Goal: Task Accomplishment & Management: Complete application form

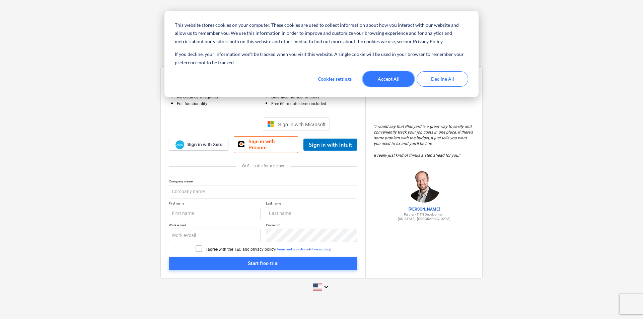
click at [397, 80] on button "Accept All" at bounding box center [389, 78] width 52 height 15
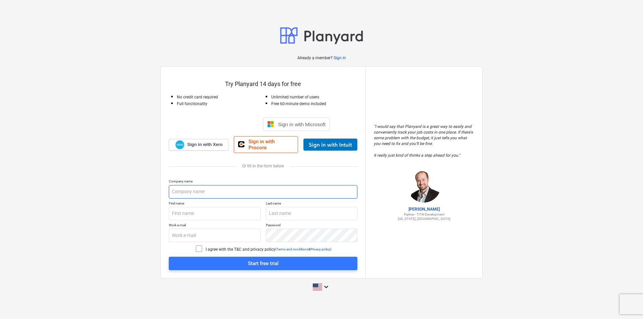
click at [195, 189] on input "text" at bounding box center [263, 191] width 188 height 13
type input "Pontis construction Inc"
type input "jack"
type input "[PERSON_NAME]"
type input "[EMAIL_ADDRESS][DOMAIN_NAME]"
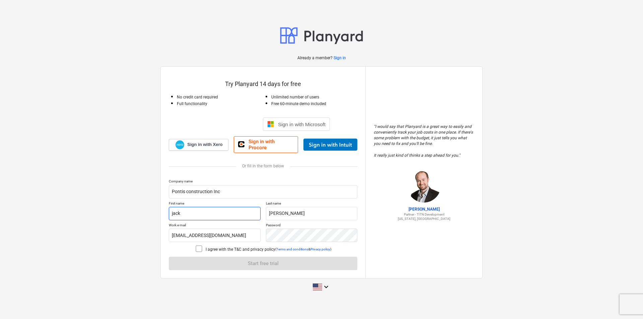
drag, startPoint x: 198, startPoint y: 210, endPoint x: 167, endPoint y: 210, distance: 30.8
click at [167, 210] on div "Try Planyard 14 days for free No credit card required Full functionality Unlimi…" at bounding box center [263, 173] width 205 height 212
type input "[PERSON_NAME]"
drag, startPoint x: 242, startPoint y: 232, endPoint x: 162, endPoint y: 232, distance: 80.4
click at [162, 232] on div "Try Planyard 14 days for free No credit card required Full functionality Unlimi…" at bounding box center [263, 173] width 205 height 212
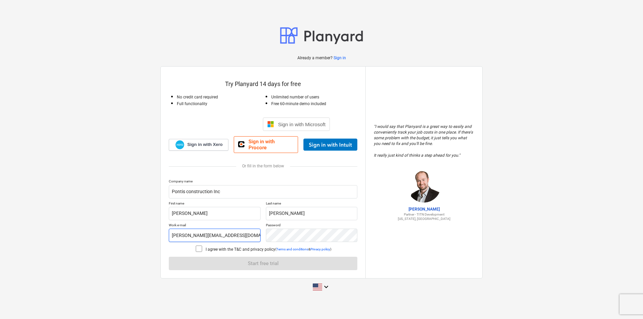
type input "[PERSON_NAME][EMAIL_ADDRESS][DOMAIN_NAME]"
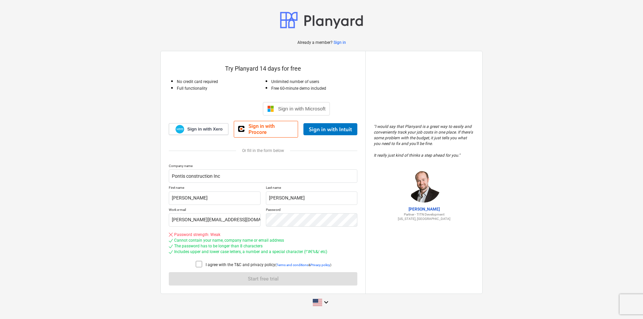
click at [202, 264] on icon at bounding box center [199, 264] width 8 height 8
click at [327, 304] on icon "keyboard_arrow_down" at bounding box center [326, 302] width 8 height 8
click at [239, 280] on div at bounding box center [320, 159] width 640 height 319
click at [239, 280] on div "Company name [PERSON_NAME] construction Inc First name [PERSON_NAME] Last name …" at bounding box center [263, 225] width 188 height 122
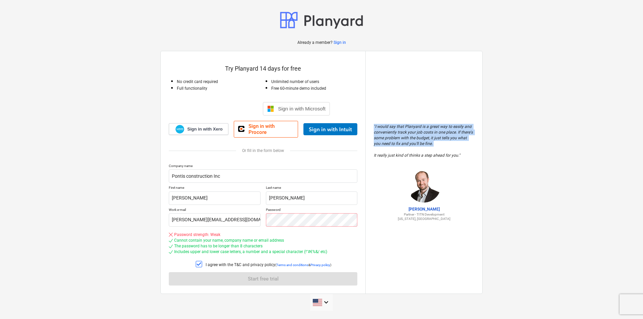
click at [239, 280] on div "Company name [PERSON_NAME] construction Inc First name [PERSON_NAME] Last name …" at bounding box center [263, 225] width 188 height 122
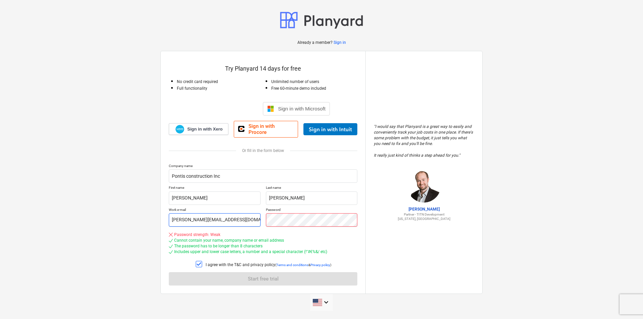
click at [240, 212] on div "Work e-mail [PERSON_NAME][EMAIL_ADDRESS][DOMAIN_NAME] Password" at bounding box center [263, 217] width 188 height 19
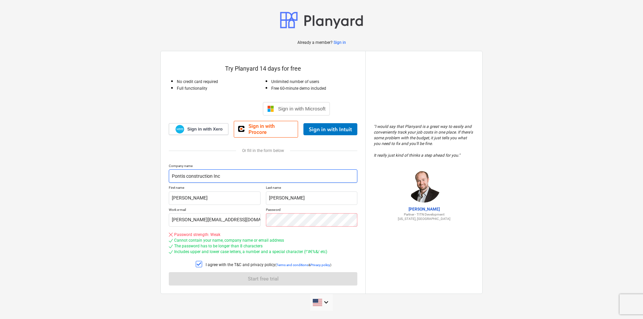
click at [228, 171] on input "Pontis construction Inc" at bounding box center [263, 175] width 188 height 13
type input "Pontis construction Inc."
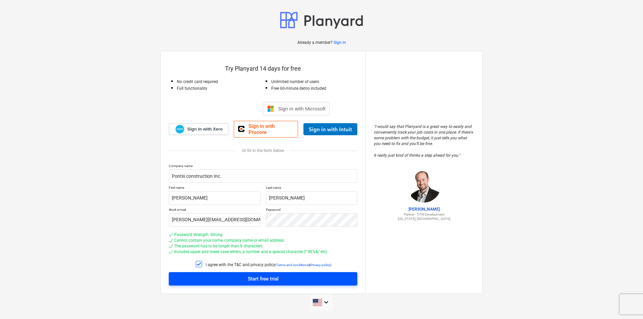
click at [295, 280] on span "Start free trial" at bounding box center [263, 279] width 172 height 9
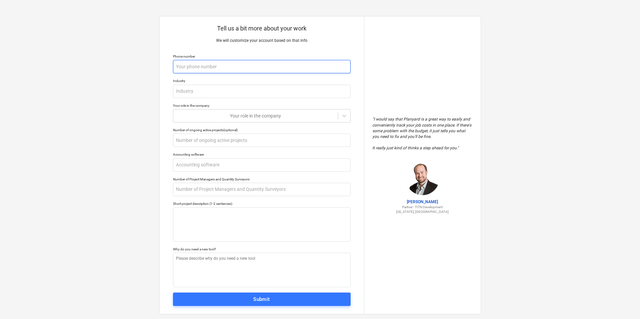
click at [191, 66] on input "text" at bounding box center [262, 66] width 178 height 13
click at [221, 93] on input "text" at bounding box center [262, 91] width 178 height 13
click at [199, 63] on input "text" at bounding box center [262, 66] width 178 height 13
click at [196, 67] on input "text" at bounding box center [262, 66] width 178 height 13
click at [180, 67] on input "text" at bounding box center [262, 66] width 178 height 13
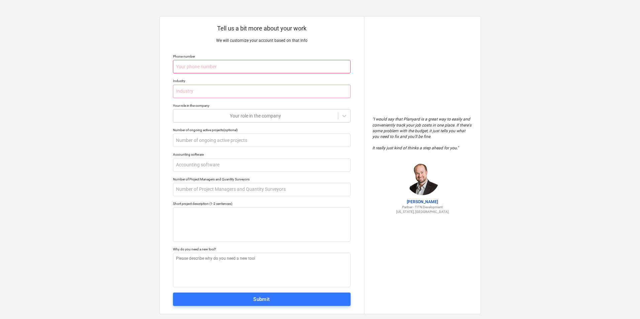
type textarea "x"
type input "2"
type textarea "x"
type input "21"
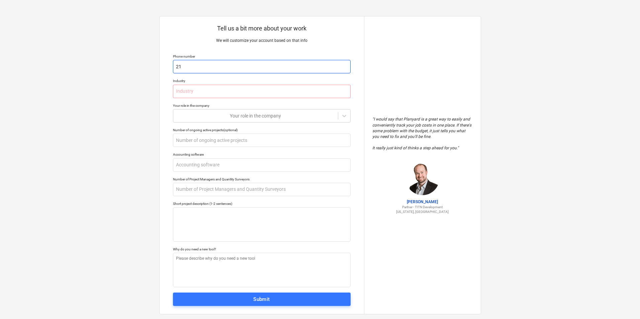
type textarea "x"
type input "213"
type textarea "x"
type input "2138"
type textarea "x"
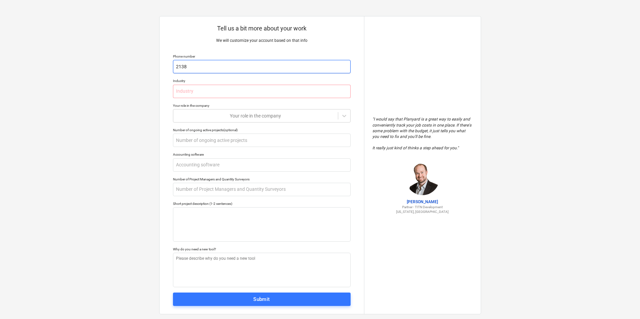
type input "21385"
type textarea "x"
type input "213857"
type textarea "x"
type input "2138570"
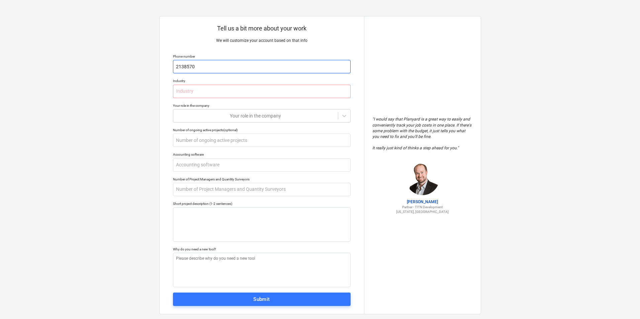
type textarea "x"
type input "21385702"
type textarea "x"
type input "213857021"
type textarea "x"
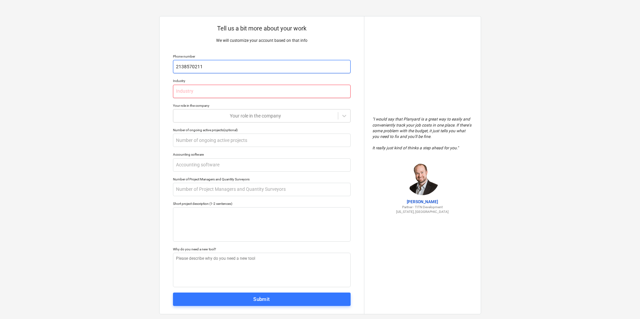
type input "2138570211"
click at [189, 91] on input "text" at bounding box center [262, 91] width 178 height 13
type textarea "x"
type input "c"
type textarea "x"
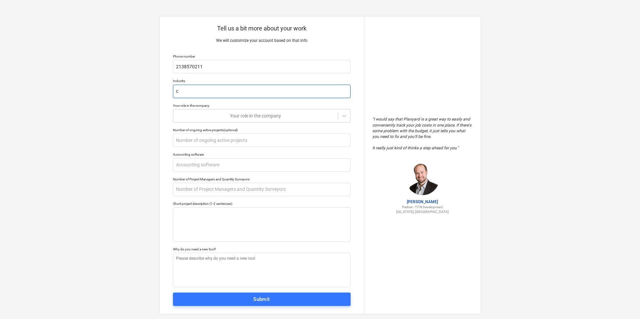
type input "co"
type textarea "x"
type input "con"
type textarea "x"
type input "cons"
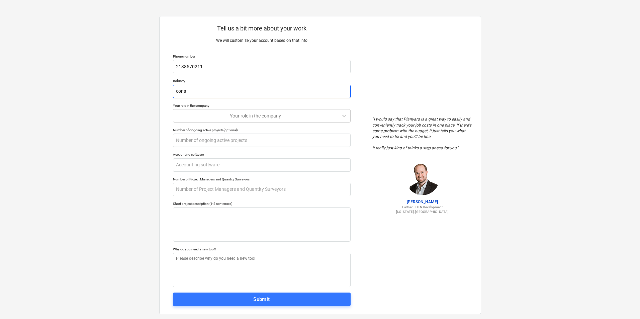
type textarea "x"
type input "const"
type textarea "x"
type input "constr"
type textarea "x"
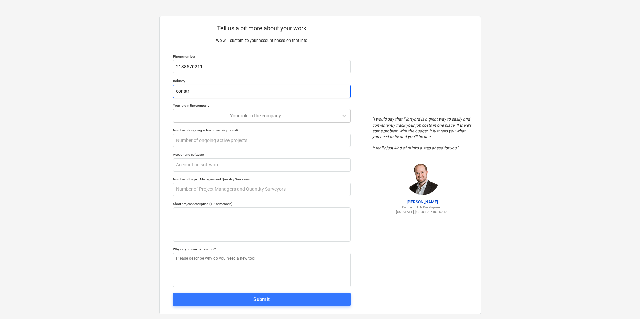
type input "constru"
type textarea "x"
type input "construc"
type textarea "x"
type input "construct"
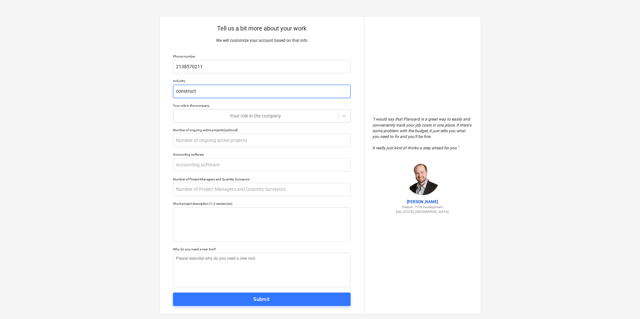
type textarea "x"
type input "constructi"
type textarea "x"
type input "constructio"
type textarea "x"
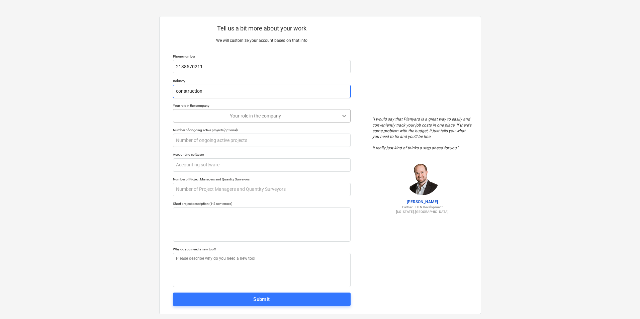
type input "construction"
click at [341, 114] on icon at bounding box center [344, 115] width 7 height 7
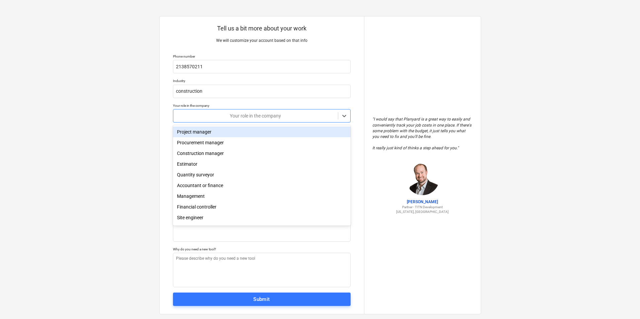
click at [220, 135] on div "Project manager" at bounding box center [262, 132] width 178 height 11
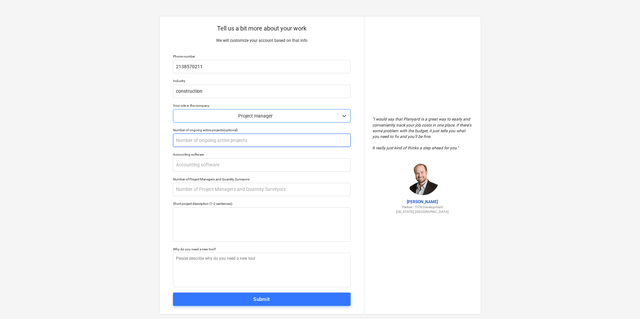
click at [218, 139] on input "text" at bounding box center [262, 140] width 178 height 13
click at [188, 167] on input "text" at bounding box center [262, 164] width 178 height 13
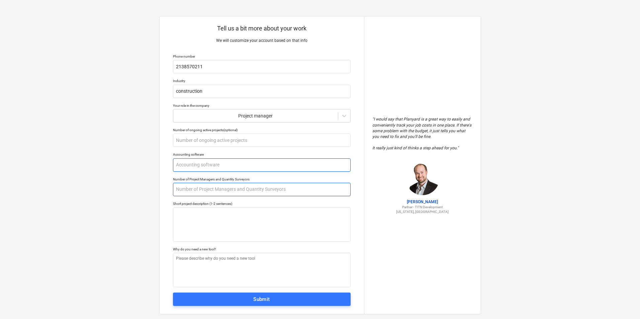
type textarea "x"
type input "1"
type textarea "x"
type input "10"
click at [200, 191] on input "text" at bounding box center [262, 189] width 178 height 13
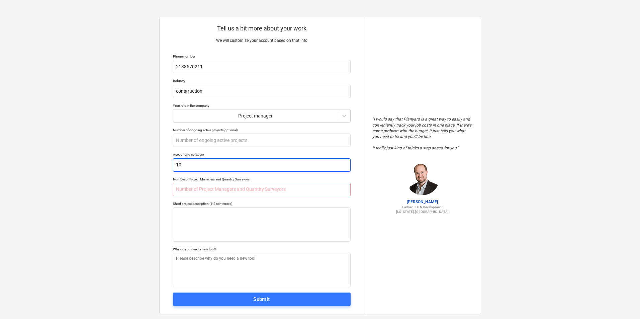
drag, startPoint x: 190, startPoint y: 163, endPoint x: 177, endPoint y: 166, distance: 13.2
click at [177, 166] on input "10" at bounding box center [262, 164] width 178 height 13
type textarea "x"
click at [193, 193] on input "text" at bounding box center [262, 189] width 178 height 13
paste input "10"
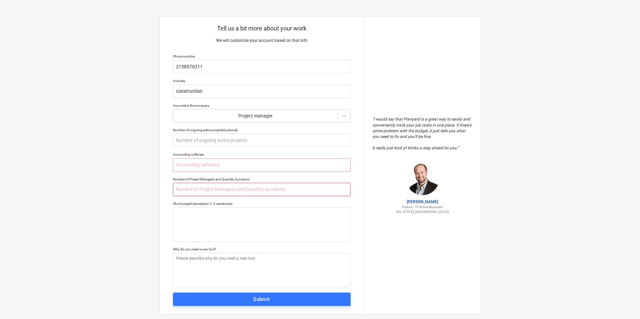
type textarea "x"
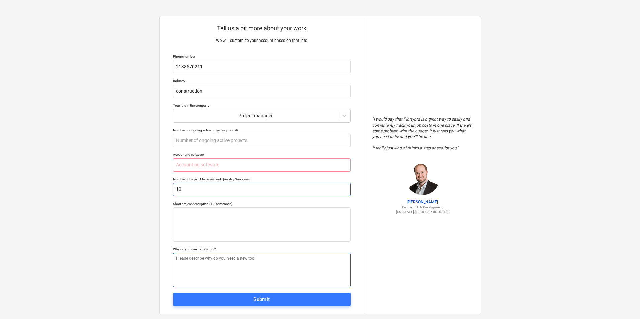
type input "10"
click at [188, 258] on textarea at bounding box center [262, 270] width 178 height 34
type textarea "x"
type textarea "I"
type textarea "x"
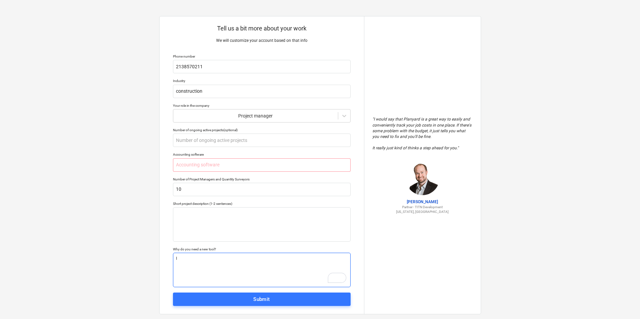
type textarea "I"
type textarea "x"
type textarea "I n"
type textarea "x"
type textarea "I ne"
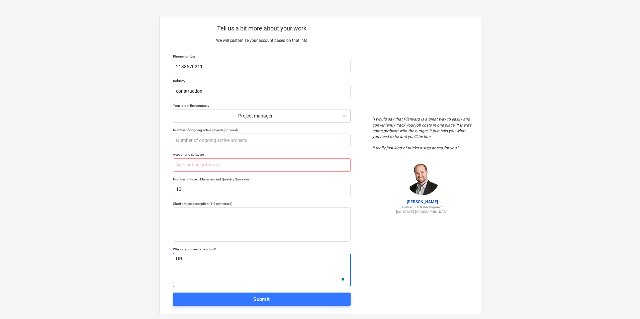
type textarea "x"
type textarea "I nee"
type textarea "x"
type textarea "I need"
type textarea "x"
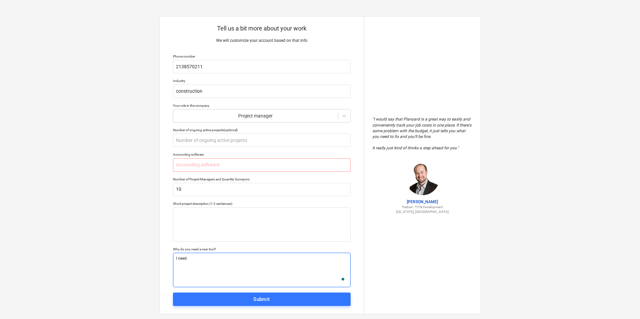
type textarea "I need"
type textarea "x"
type textarea "I need t"
type textarea "x"
type textarea "I need th"
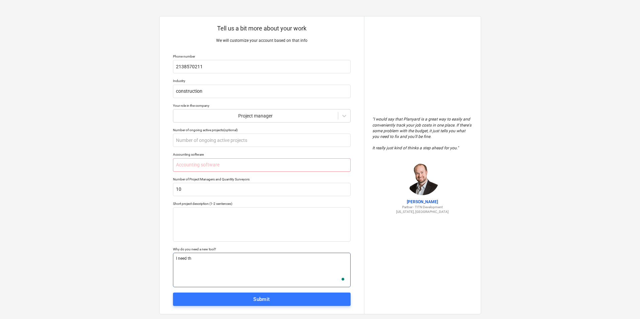
type textarea "x"
type textarea "I need thi"
type textarea "x"
type textarea "I need this"
type textarea "x"
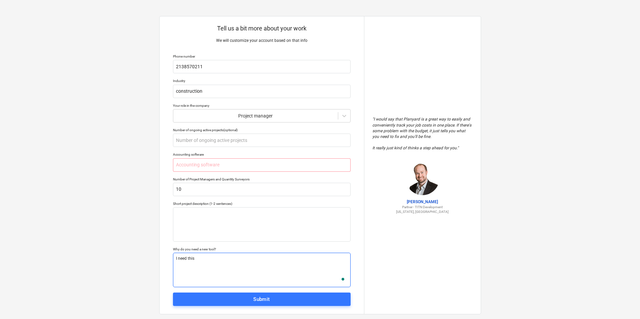
type textarea "I need this"
type textarea "x"
type textarea "I need this t"
type textarea "x"
type textarea "I need this to"
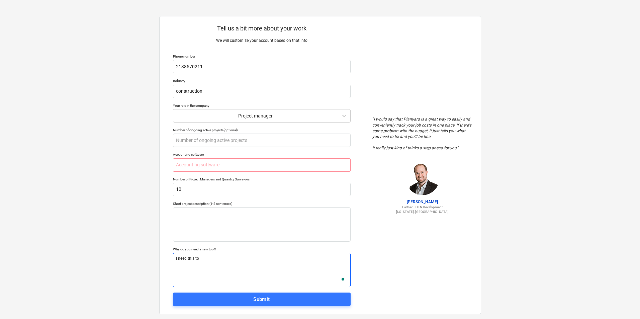
type textarea "x"
type textarea "I need this too"
type textarea "x"
type textarea "I need this tool"
type textarea "x"
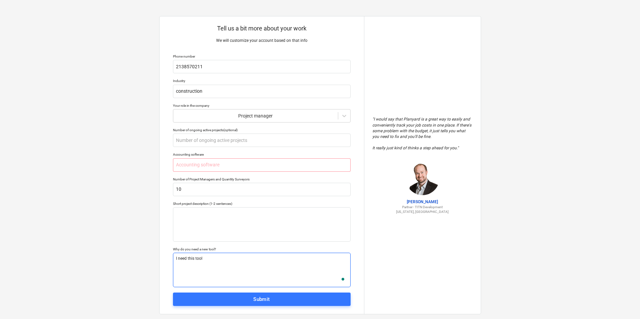
type textarea "I need this tool"
type textarea "x"
type textarea "I need this tool t"
type textarea "x"
type textarea "I need this tool to"
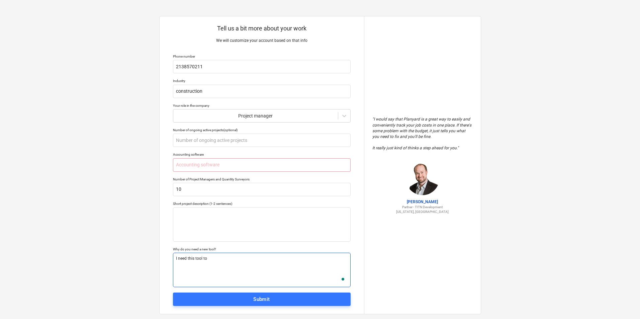
type textarea "x"
type textarea "I need this tool to"
type textarea "x"
type textarea "I need this tool to g"
type textarea "x"
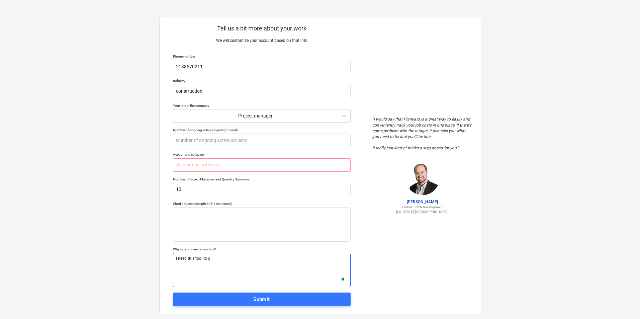
type textarea "I need this tool to gr"
type textarea "x"
type textarea "I need this tool to gra"
type textarea "x"
type textarea "I need this tool to grab"
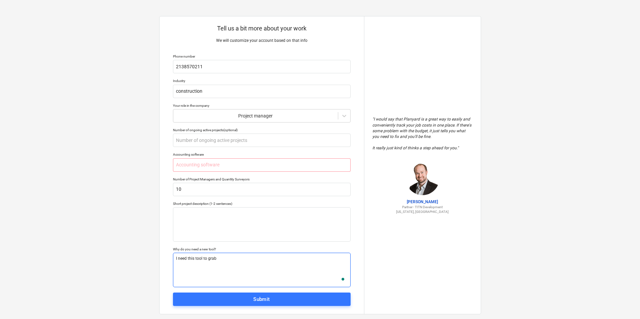
type textarea "x"
type textarea "I need this tool to grab"
type textarea "x"
type textarea "I need this tool to grab m"
type textarea "x"
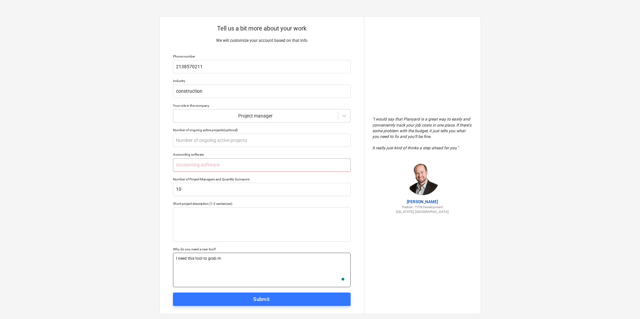
type textarea "I need this tool to grab mo"
type textarea "x"
type textarea "I need this tool to grab mor"
type textarea "x"
type textarea "I need this tool to grab more"
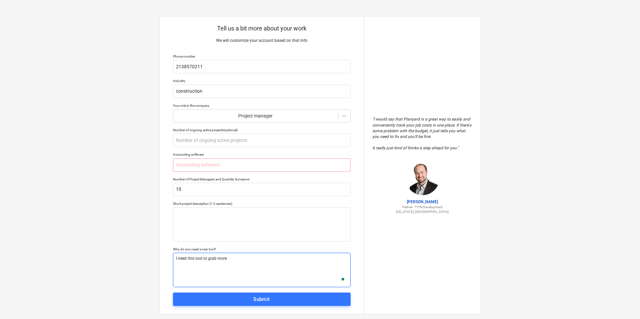
type textarea "x"
type textarea "I need this tool to grab more"
type textarea "x"
type textarea "I need this tool to grab more b"
type textarea "x"
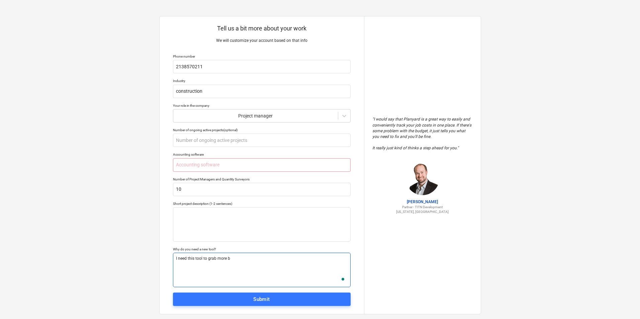
type textarea "I need this tool to grab more bi"
type textarea "x"
type textarea "I need this tool to grab more bid"
type textarea "x"
type textarea "I need this tool to grab more bids"
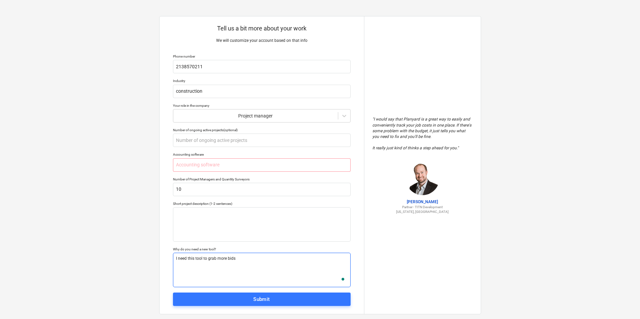
type textarea "x"
type textarea "I need this tool to grab more bids"
type textarea "x"
type textarea "I need this tool to grab more bids ="
type textarea "x"
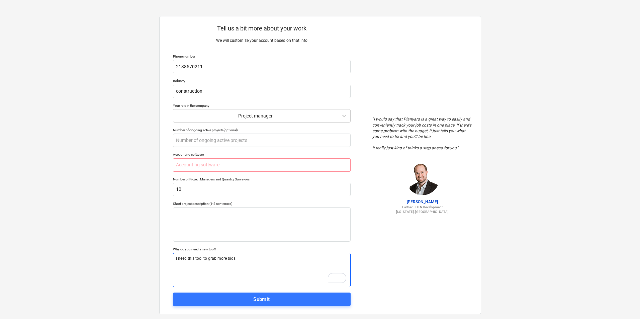
type textarea "I need this tool to grab more bids"
type textarea "x"
type textarea "I need this tool to grab more bids"
type textarea "x"
type textarea "I need this tool to grab more bids."
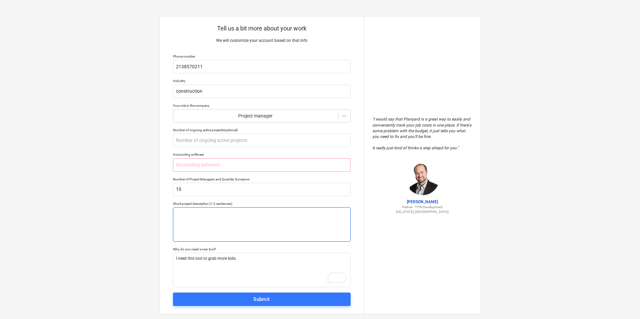
click at [187, 216] on textarea at bounding box center [262, 224] width 178 height 34
type textarea "x"
type textarea "w"
type textarea "x"
type textarea "we"
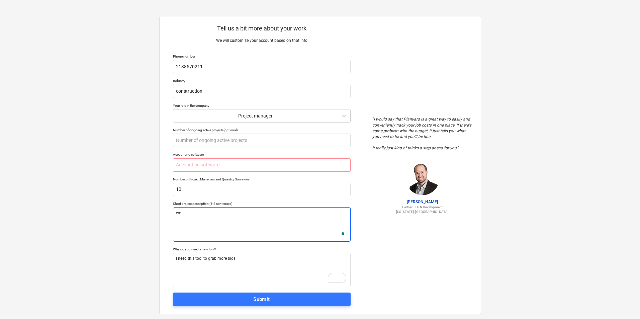
type textarea "x"
type textarea "we"
type textarea "x"
type textarea "we a"
type textarea "x"
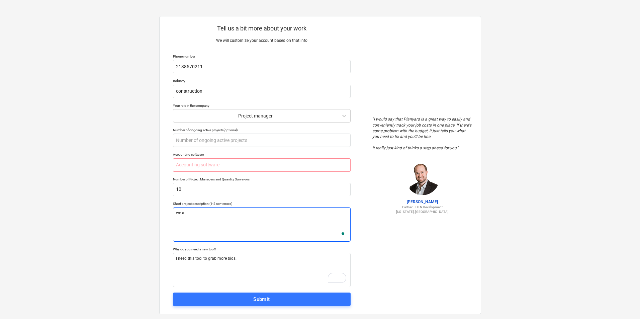
type textarea "we ar"
type textarea "x"
type textarea "we are"
type textarea "x"
type textarea "we are"
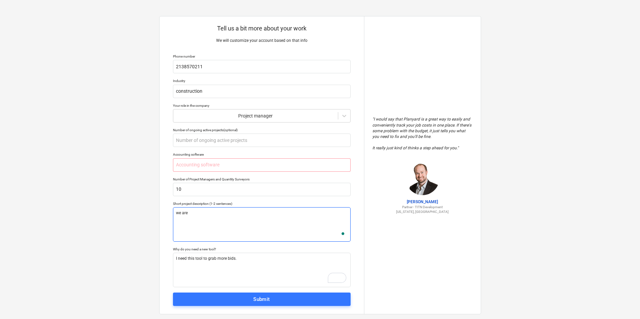
type textarea "x"
type textarea "we are a"
type textarea "x"
type textarea "we are a c"
type textarea "x"
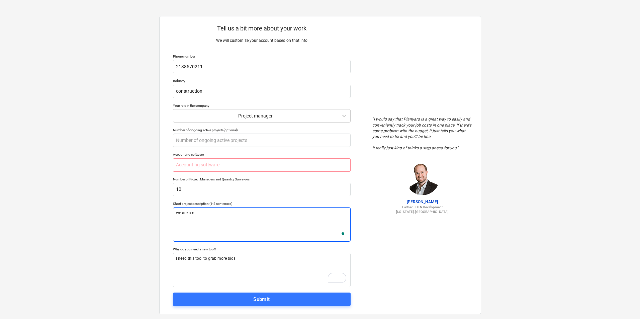
type textarea "we are a co"
type textarea "x"
type textarea "we are a con"
type textarea "x"
type textarea "we are a cons"
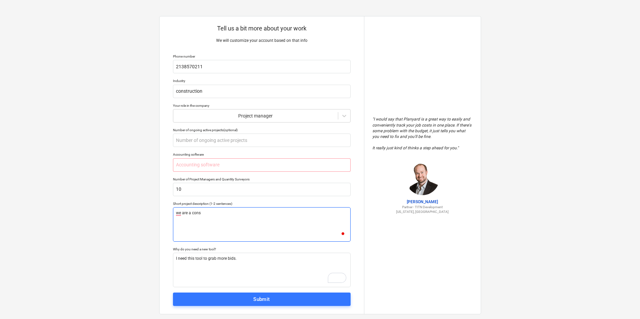
type textarea "x"
type textarea "we are a const"
type textarea "x"
type textarea "we are a constru"
type textarea "x"
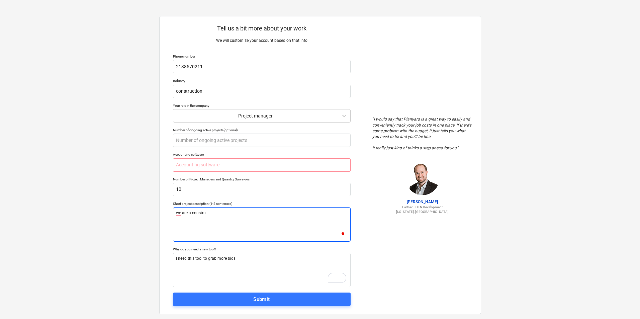
type textarea "we are a construc"
type textarea "x"
type textarea "we are a construct"
type textarea "x"
type textarea "we are a constructi"
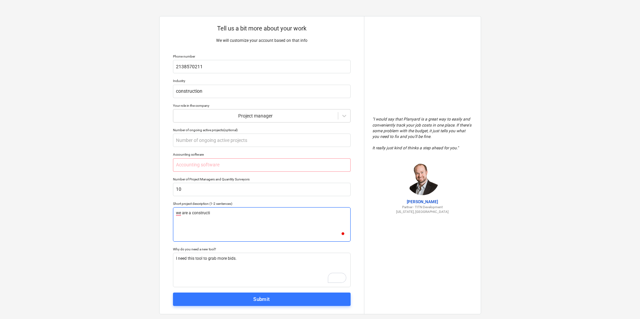
type textarea "x"
type textarea "we are a constructio"
type textarea "x"
type textarea "we are a construction"
type textarea "x"
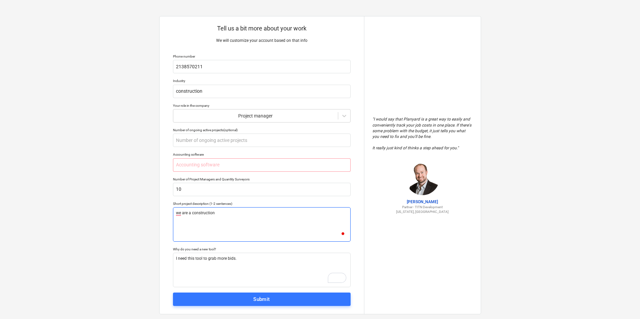
type textarea "we are a construction"
type textarea "x"
type textarea "we are a construction b"
type textarea "x"
type textarea "we are a construction ba"
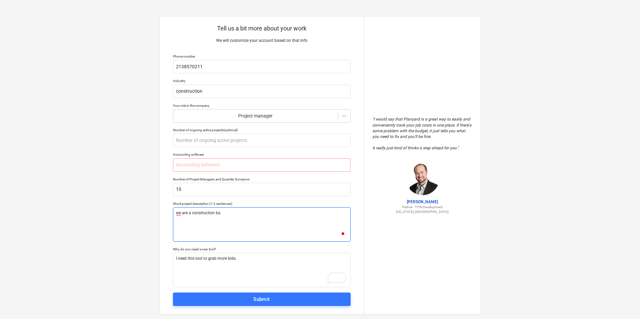
type textarea "x"
type textarea "we are a construction bas"
type textarea "x"
type textarea "we are a construction base"
type textarea "x"
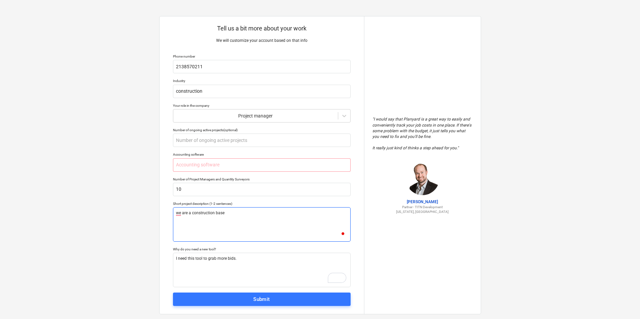
type textarea "we are a construction base"
type textarea "x"
type textarea "we are a construction base c"
type textarea "x"
type textarea "we are a construction base co"
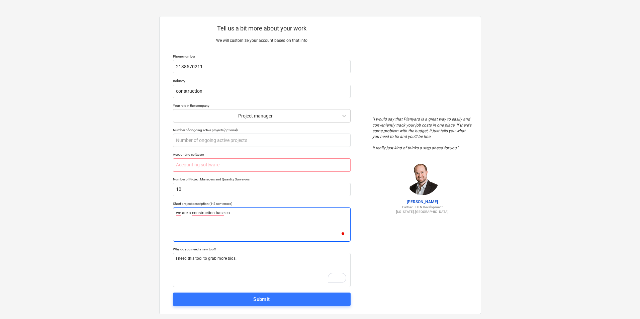
type textarea "x"
type textarea "we are a construction base com"
type textarea "x"
type textarea "we are a construction base comp"
type textarea "x"
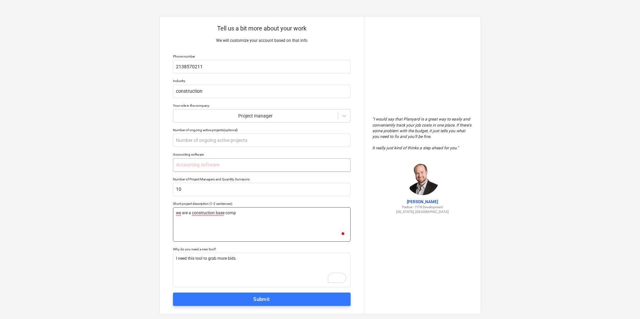
type textarea "we are a construction base compa"
type textarea "x"
click at [205, 212] on textarea "we are a construction base company" at bounding box center [262, 224] width 178 height 34
